Goal: Transaction & Acquisition: Purchase product/service

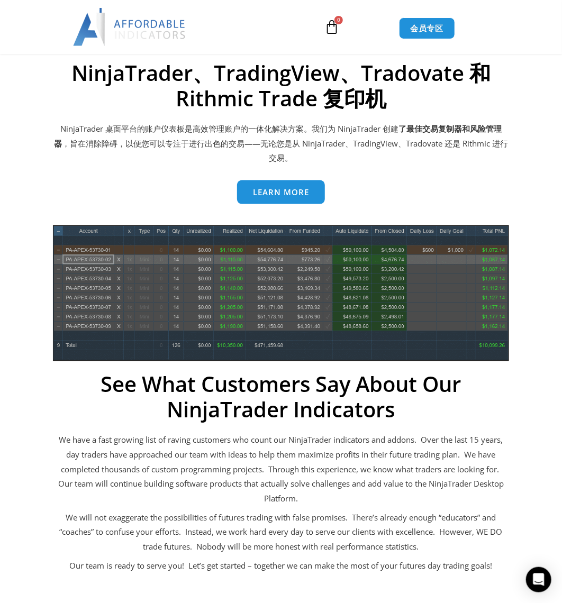
scroll to position [489, 0]
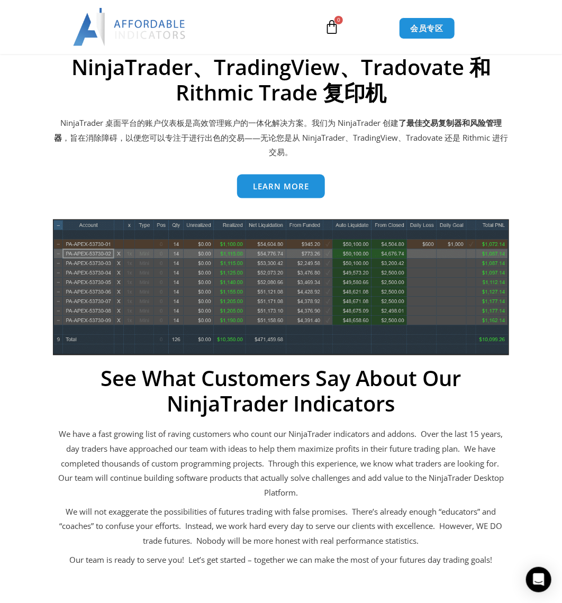
drag, startPoint x: 532, startPoint y: 270, endPoint x: 534, endPoint y: 297, distance: 27.1
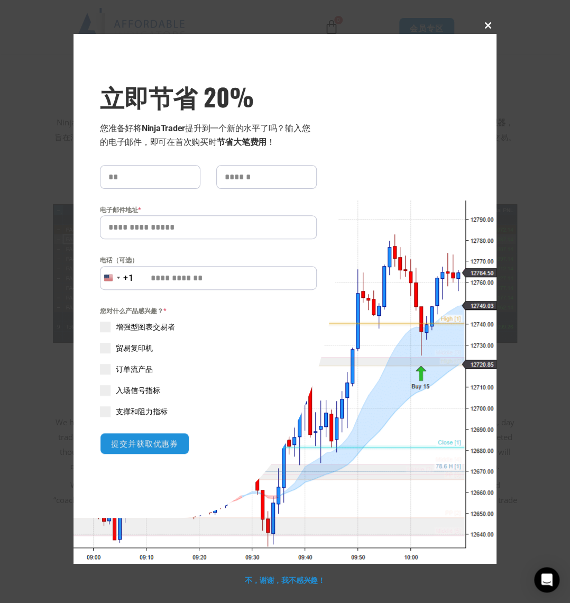
click at [488, 20] on button "关闭此模块" at bounding box center [488, 25] width 17 height 17
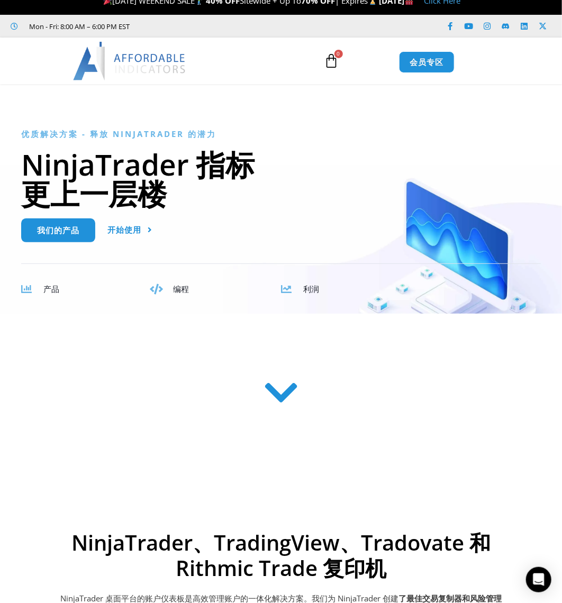
scroll to position [0, 0]
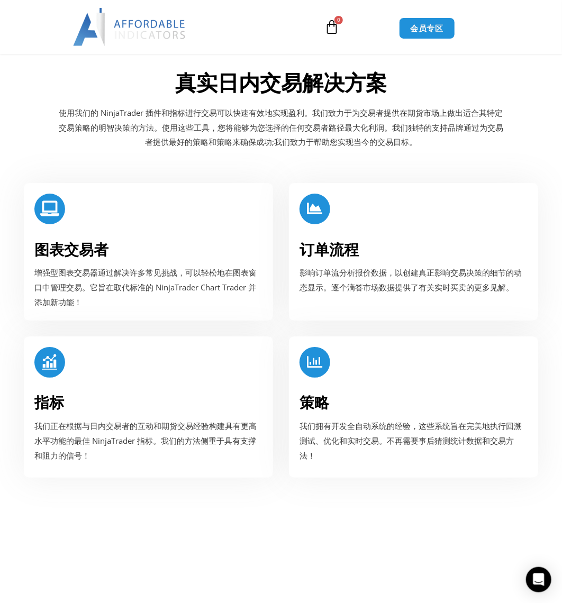
drag, startPoint x: 495, startPoint y: 134, endPoint x: 461, endPoint y: 177, distance: 54.3
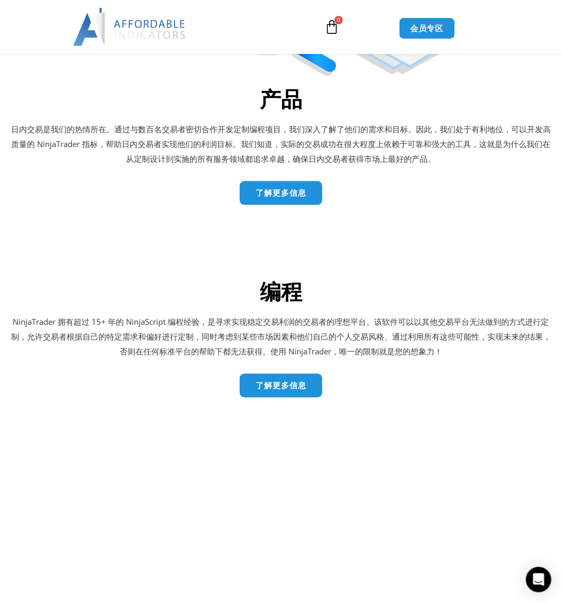
drag, startPoint x: 461, startPoint y: 164, endPoint x: 456, endPoint y: 232, distance: 68.4
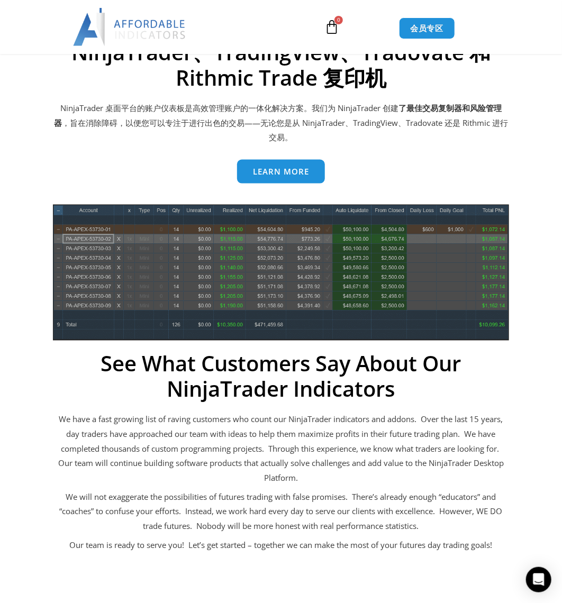
scroll to position [0, 0]
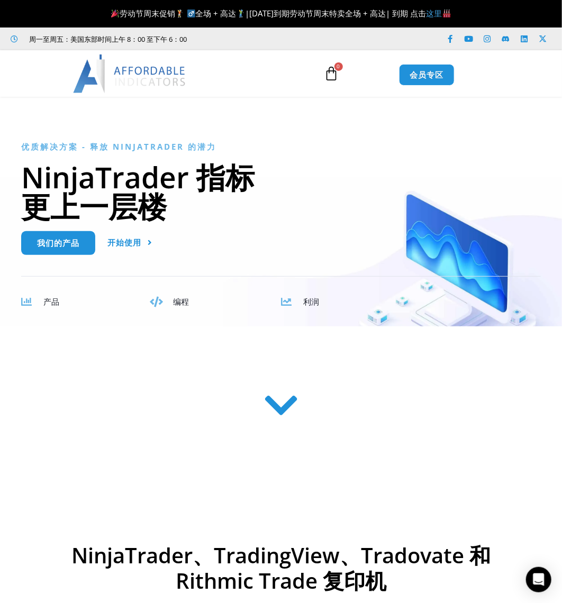
drag, startPoint x: 456, startPoint y: 232, endPoint x: 264, endPoint y: 10, distance: 293.3
click at [49, 297] on span "产品" at bounding box center [51, 301] width 16 height 11
click at [49, 306] on span "产品" at bounding box center [51, 301] width 16 height 11
click at [67, 237] on span "我们的产品" at bounding box center [58, 239] width 42 height 8
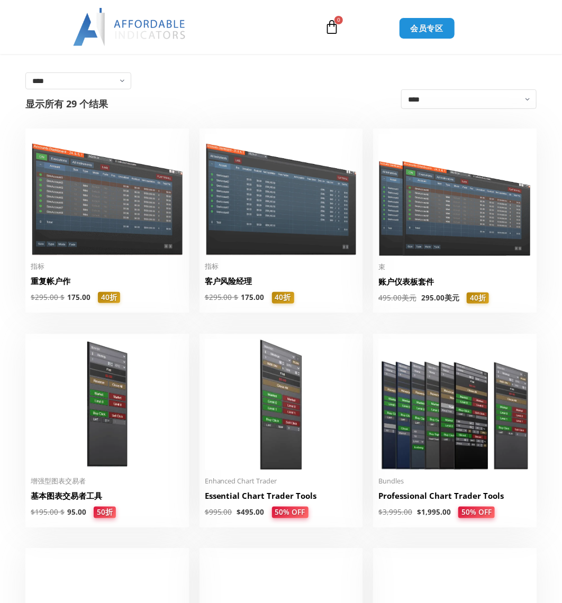
scroll to position [171, 0]
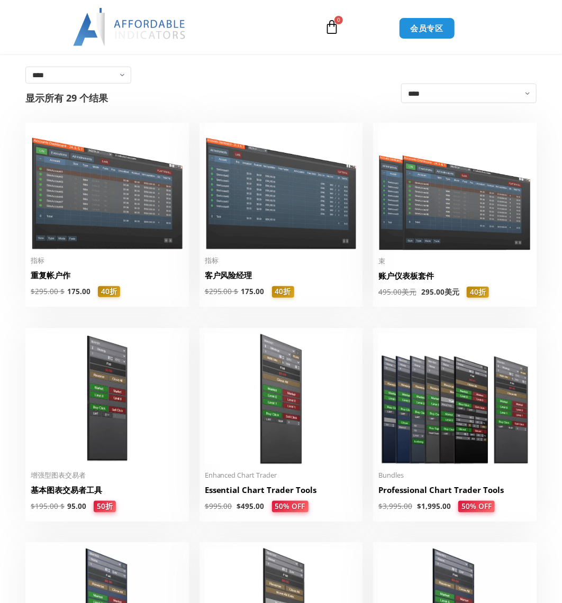
drag, startPoint x: 198, startPoint y: 253, endPoint x: 197, endPoint y: 279, distance: 25.4
click at [85, 232] on img at bounding box center [107, 188] width 153 height 121
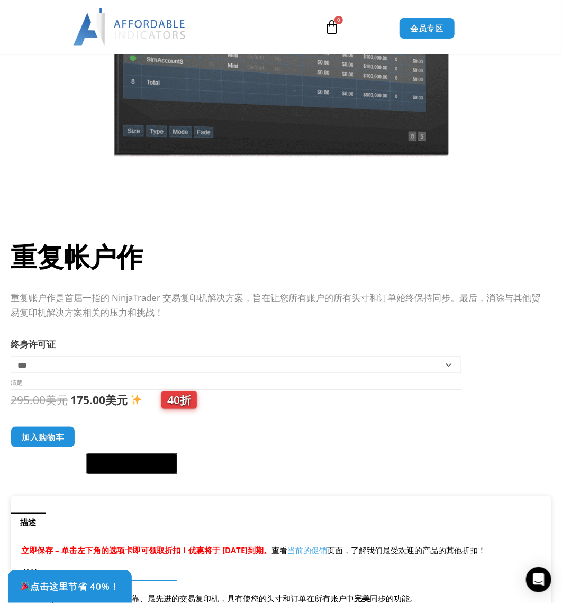
scroll to position [222, 0]
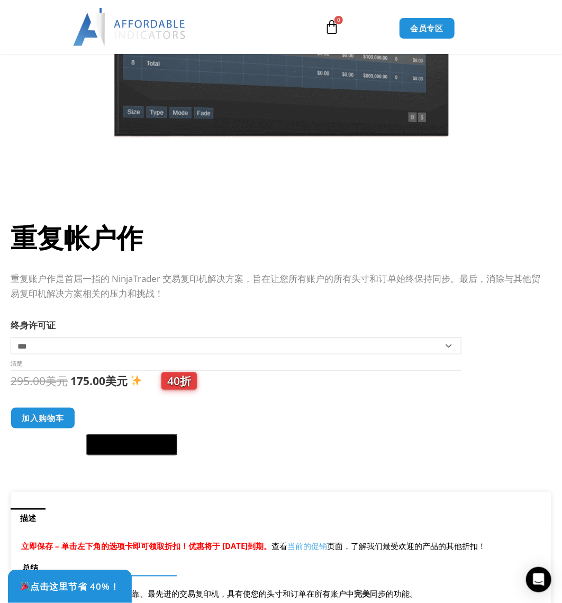
drag, startPoint x: 79, startPoint y: 384, endPoint x: 111, endPoint y: 384, distance: 31.7
click at [111, 384] on bdi "175.00 美元" at bounding box center [98, 380] width 57 height 15
copy bdi "75.00"
click at [318, 398] on div "295.00 美元 原价为：295.00 美元。 175.00 美元 当前价格为：175.00 美元。 40折 Duplicate Account Actio…" at bounding box center [276, 413] width 530 height 85
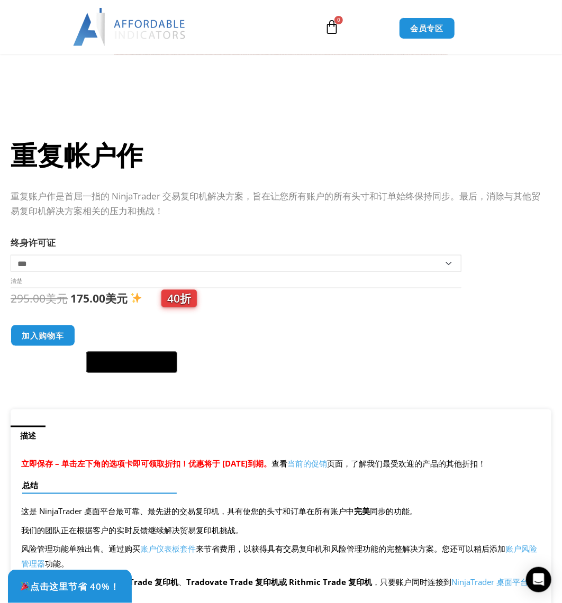
drag, startPoint x: 318, startPoint y: 398, endPoint x: 305, endPoint y: 437, distance: 41.3
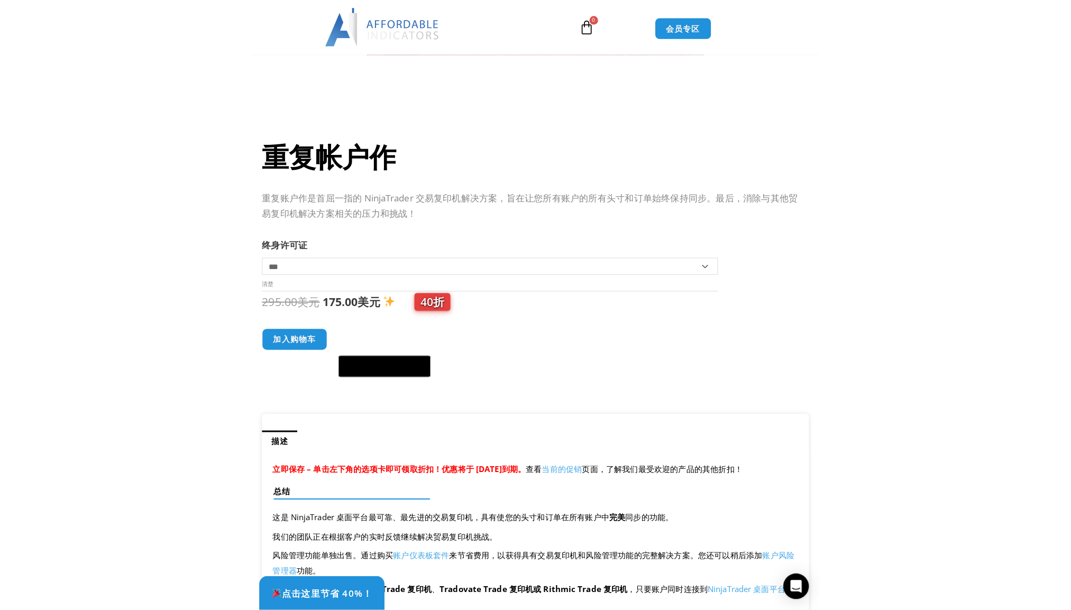
scroll to position [312, 0]
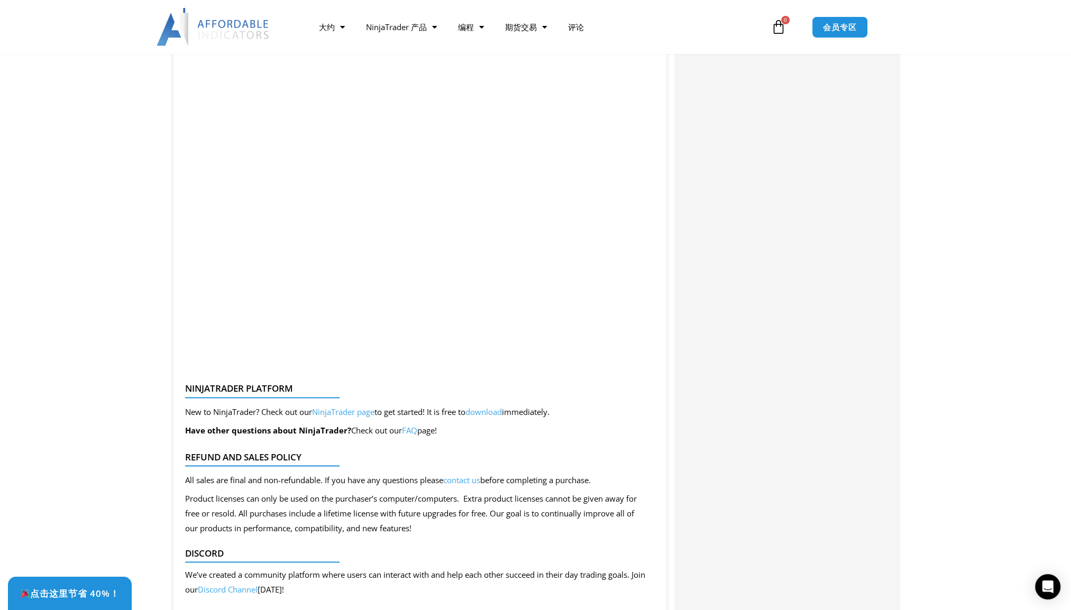
drag, startPoint x: 457, startPoint y: 244, endPoint x: 430, endPoint y: 361, distance: 119.6
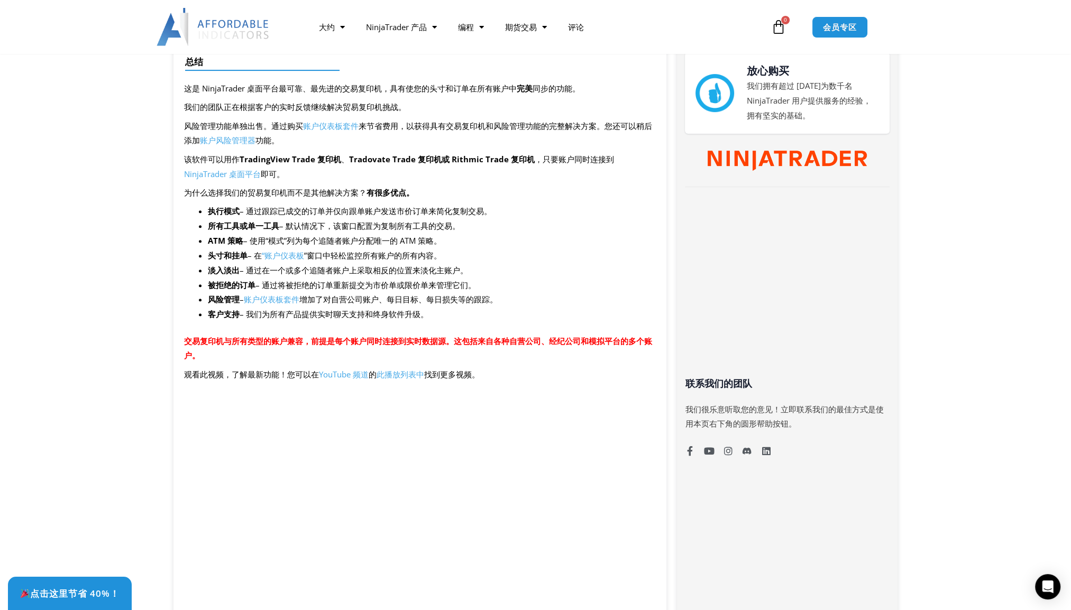
scroll to position [0, 0]
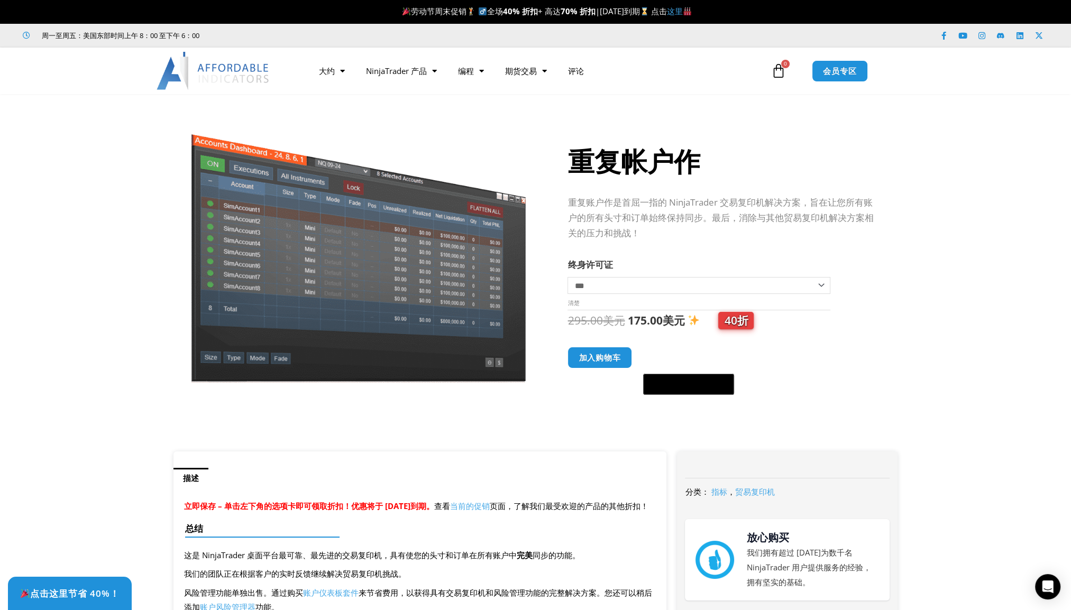
drag, startPoint x: 669, startPoint y: 331, endPoint x: 655, endPoint y: 90, distance: 241.6
click at [561, 291] on select "****** *** ***" at bounding box center [699, 285] width 262 height 17
click at [561, 277] on select "****** *** ***" at bounding box center [699, 285] width 262 height 17
click at [561, 293] on select "****** *** ***" at bounding box center [699, 285] width 262 height 17
select select "*"
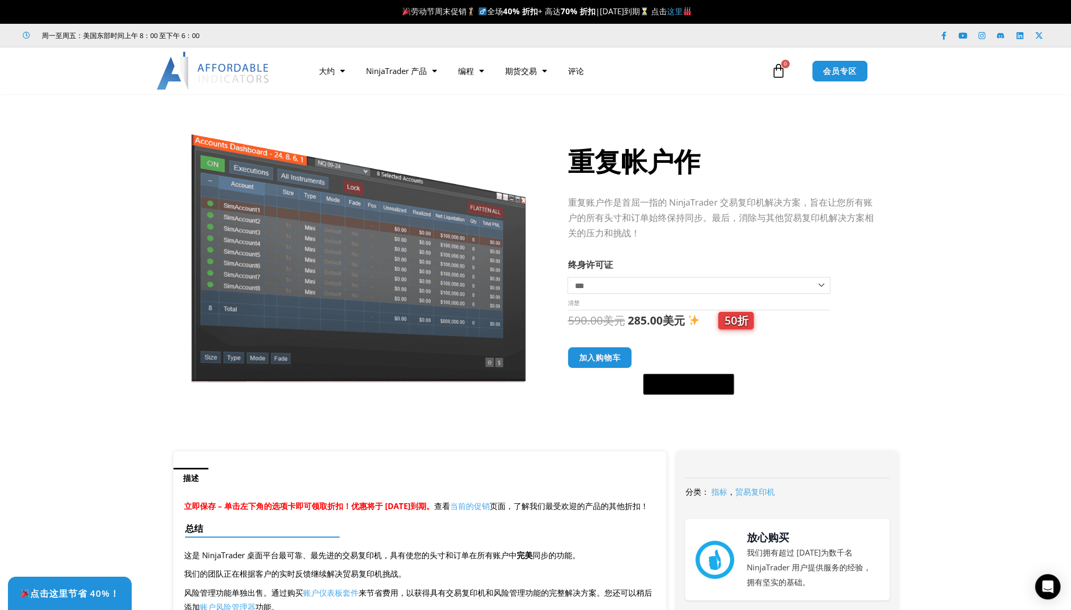
click at [561, 277] on select "****** *** ***" at bounding box center [699, 285] width 262 height 17
